Goal: Task Accomplishment & Management: Complete application form

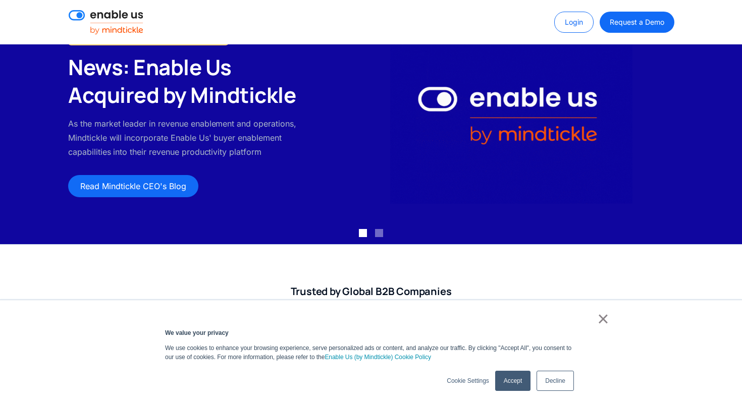
scroll to position [91, 0]
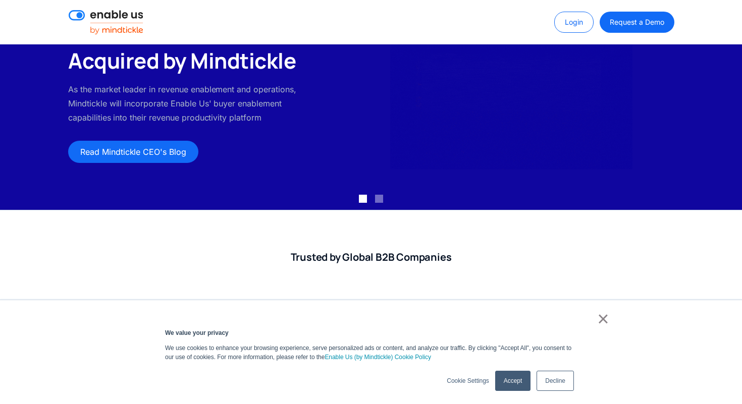
click at [603, 314] on link "×" at bounding box center [603, 318] width 12 height 9
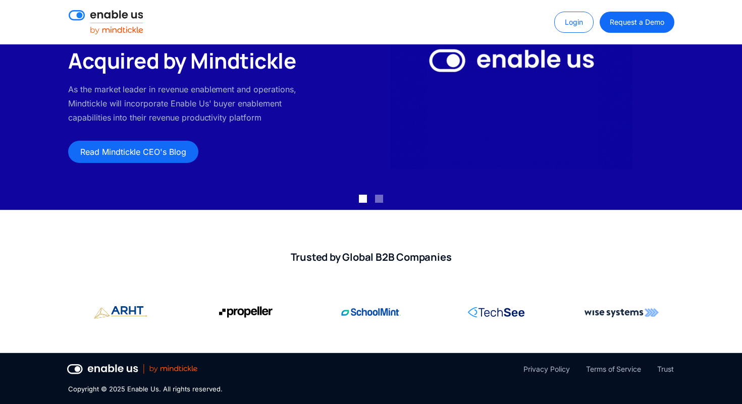
click at [191, 369] on img at bounding box center [132, 369] width 130 height 10
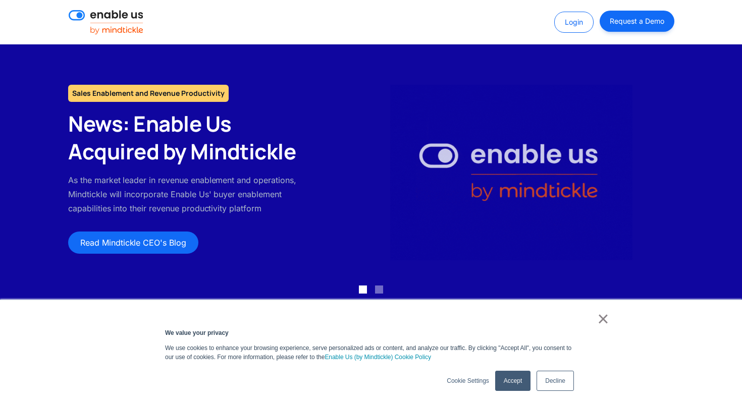
click at [624, 21] on link "Request a Demo" at bounding box center [637, 21] width 74 height 21
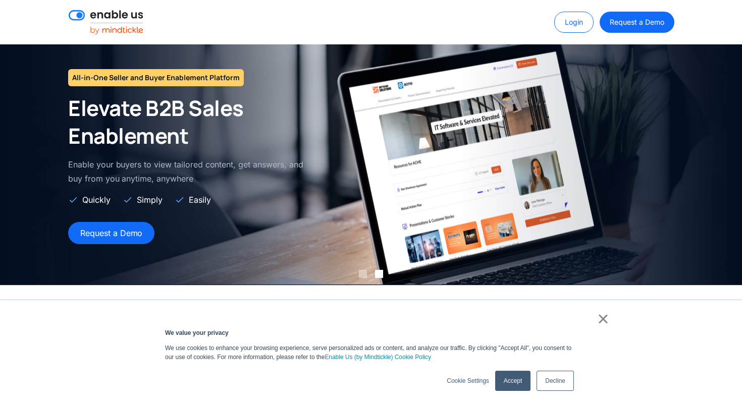
scroll to position [91, 0]
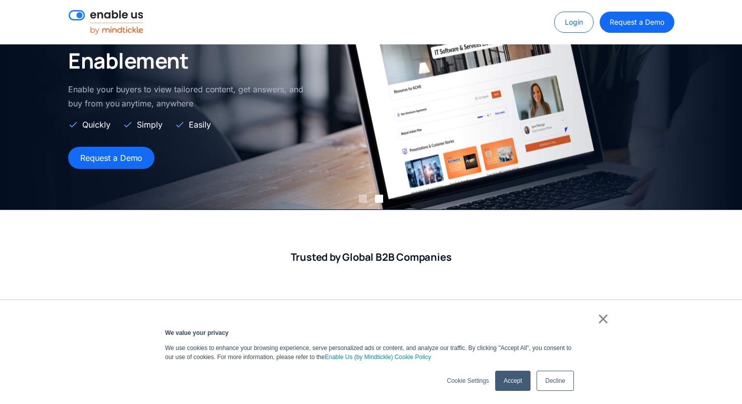
click at [597, 324] on link "×" at bounding box center [603, 318] width 12 height 9
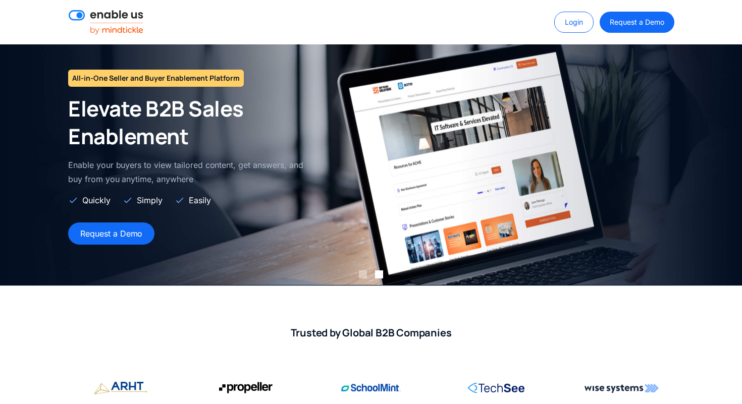
scroll to position [0, 0]
